Goal: Task Accomplishment & Management: Manage account settings

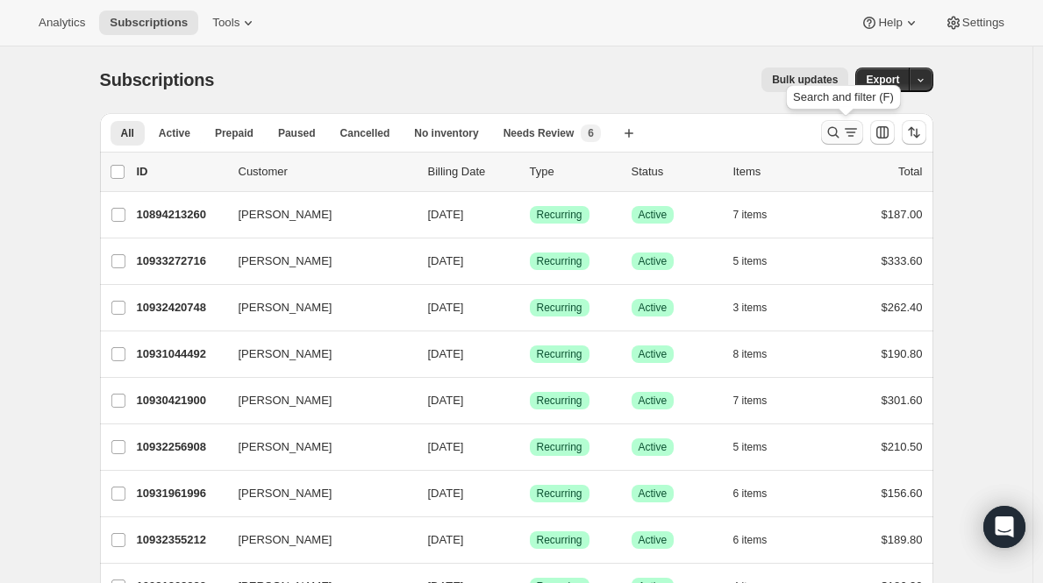
click at [853, 123] on button "Search and filter results" at bounding box center [842, 132] width 42 height 25
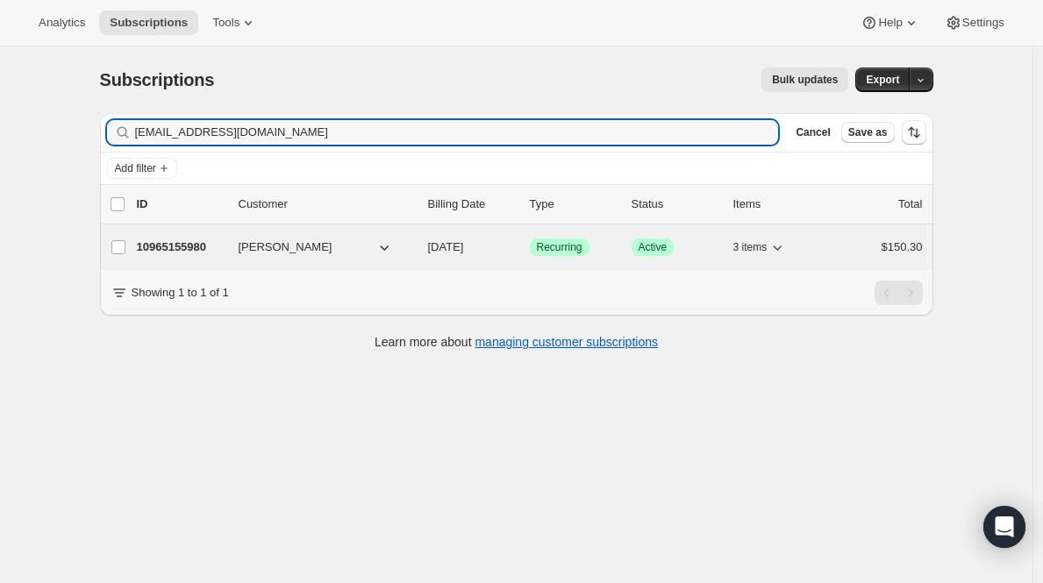
type input "[EMAIL_ADDRESS][DOMAIN_NAME]"
click at [191, 240] on p "10965155980" at bounding box center [181, 248] width 88 height 18
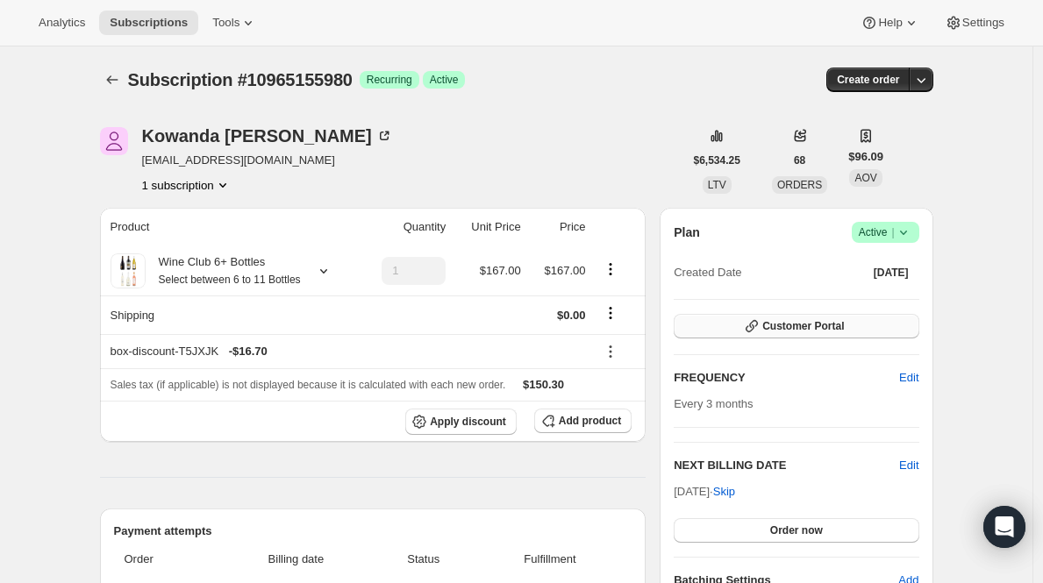
click at [784, 323] on span "Customer Portal" at bounding box center [803, 326] width 82 height 14
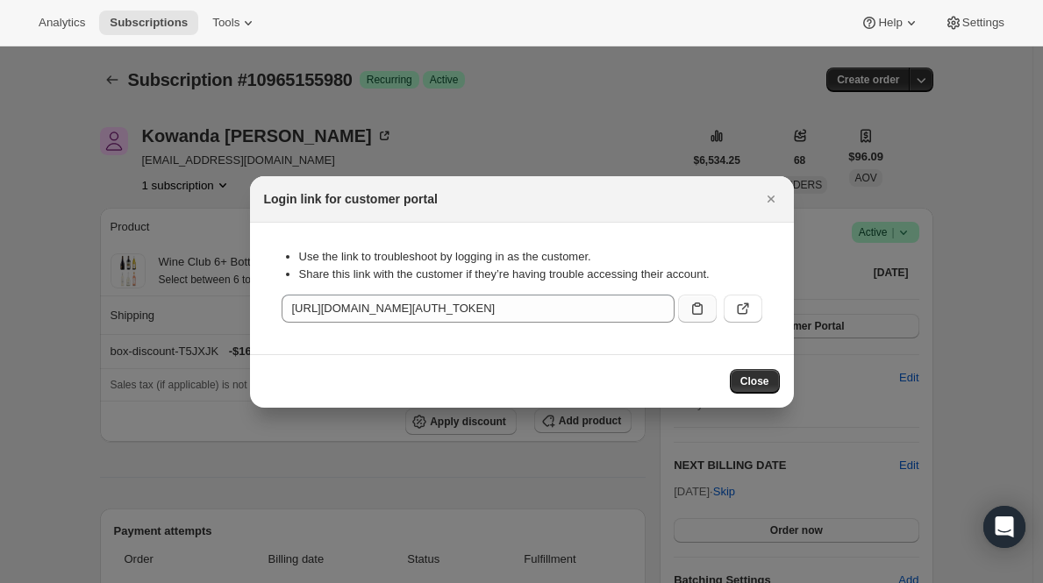
click at [696, 311] on icon ":rcd:" at bounding box center [697, 309] width 18 height 18
